Goal: Find contact information

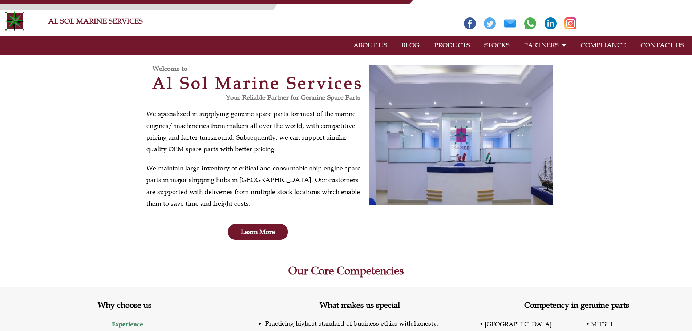
click at [659, 43] on link "CONTACT US" at bounding box center [662, 45] width 58 height 17
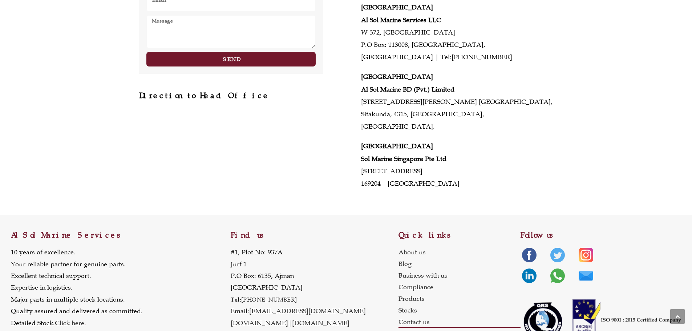
scroll to position [351, 0]
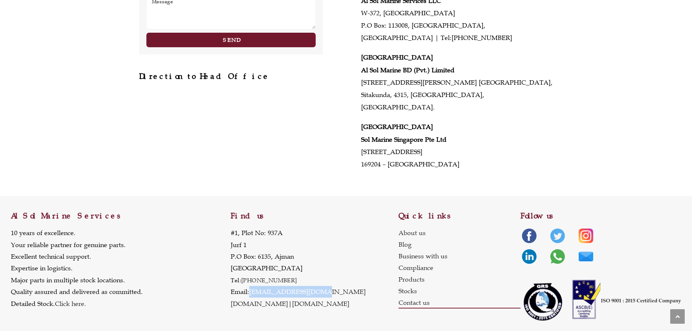
drag, startPoint x: 321, startPoint y: 279, endPoint x: 251, endPoint y: 278, distance: 69.7
click at [251, 278] on p "#1, Plot No: 937A Jurf 1 P.O Box: 6135, Ajman United Arab Emirates Tel: +971 6 …" at bounding box center [298, 268] width 135 height 82
copy link "[EMAIL_ADDRESS][DOMAIN_NAME]"
